Goal: Navigation & Orientation: Go to known website

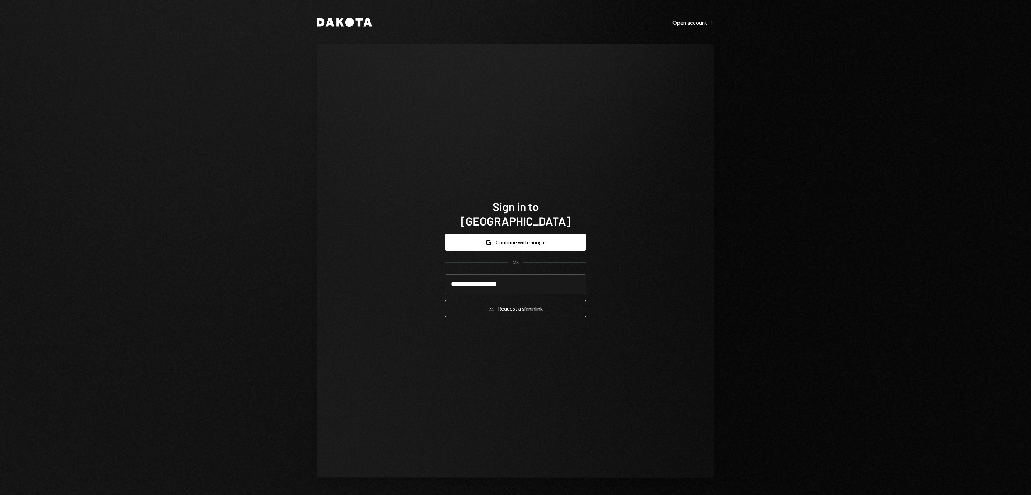
type input "**********"
click at [516, 304] on button "Email Request a sign in link" at bounding box center [515, 308] width 141 height 17
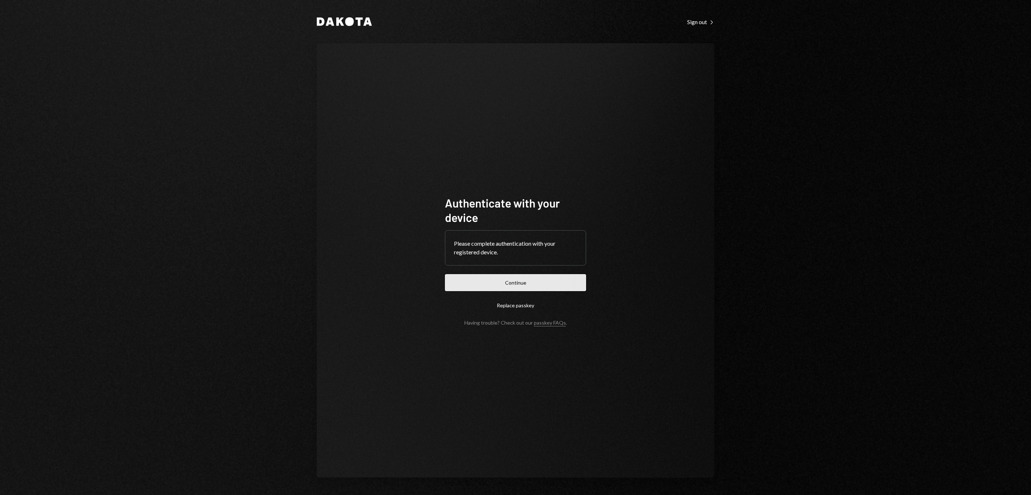
click at [532, 281] on button "Continue" at bounding box center [515, 282] width 141 height 17
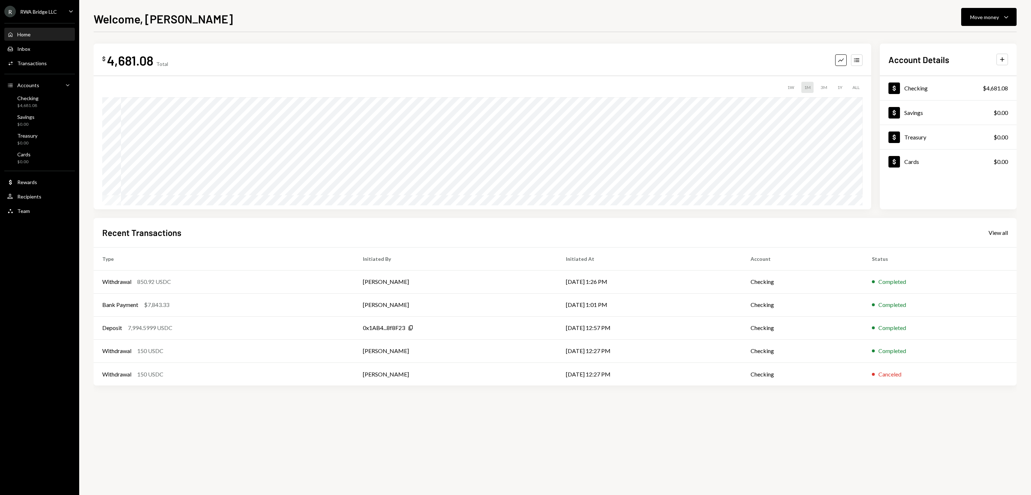
click at [688, 32] on div "$ 4,681.08 Total Graph Accounts 1W 1M 3M 1Y ALL $4,405.41 [DATE] Account Detail…" at bounding box center [555, 216] width 923 height 368
click at [54, 15] on div "RWA Bridge LLC" at bounding box center [38, 12] width 37 height 6
click at [49, 117] on div "Sign out" at bounding box center [50, 116] width 77 height 6
